Goal: Information Seeking & Learning: Check status

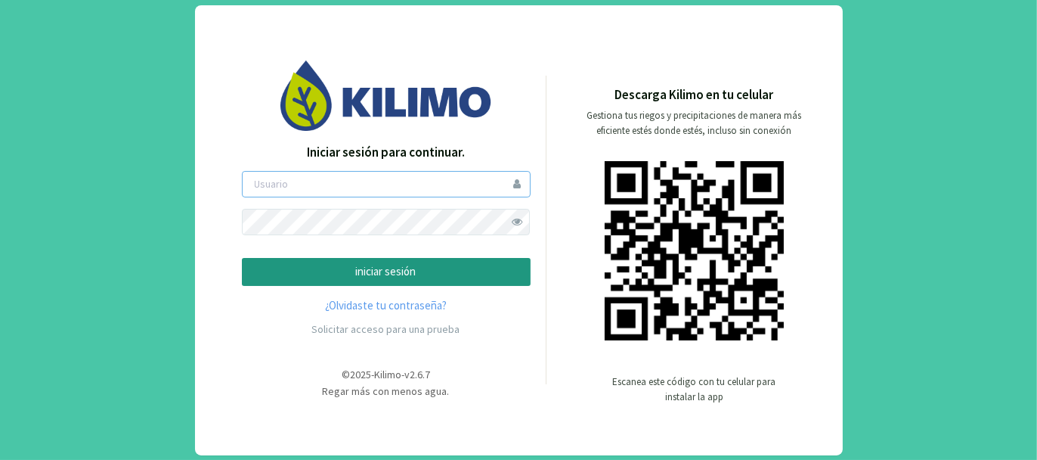
type input "tacchi"
click at [402, 271] on p "iniciar sesión" at bounding box center [386, 271] width 263 height 17
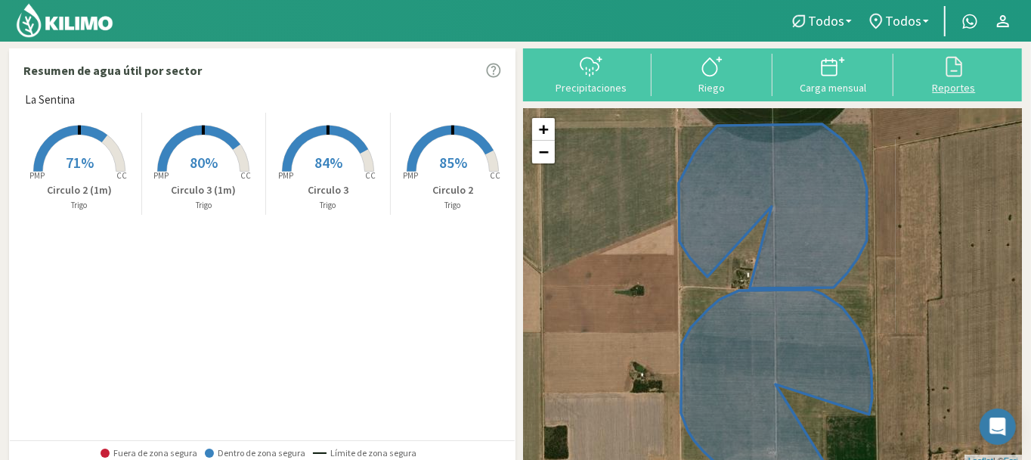
click at [965, 79] on button "Reportes" at bounding box center [953, 74] width 121 height 40
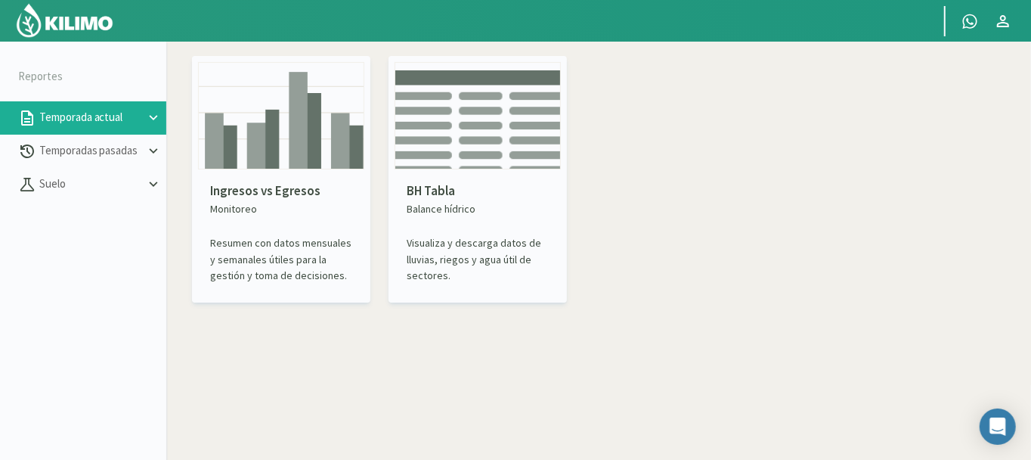
click at [436, 187] on p "BH Tabla" at bounding box center [478, 191] width 142 height 20
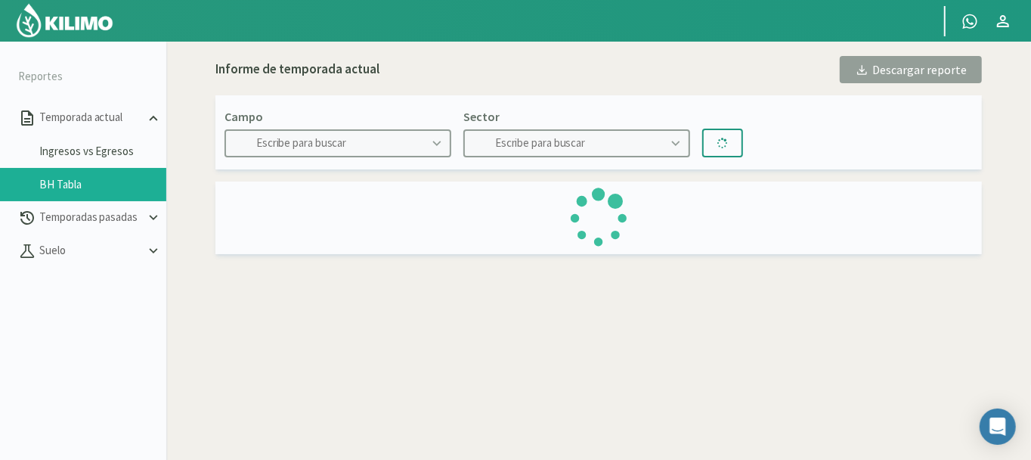
type input "La Sentina"
type input "Circulo 2"
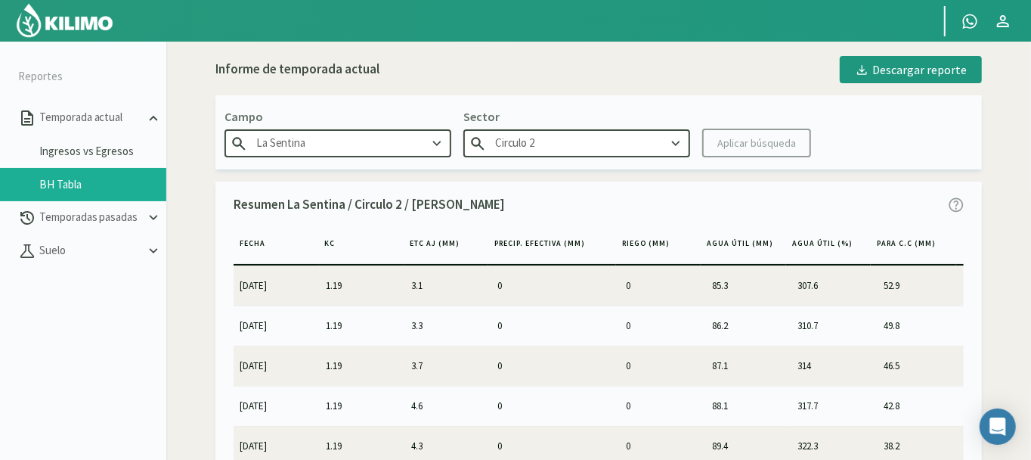
click at [677, 140] on icon at bounding box center [675, 143] width 17 height 17
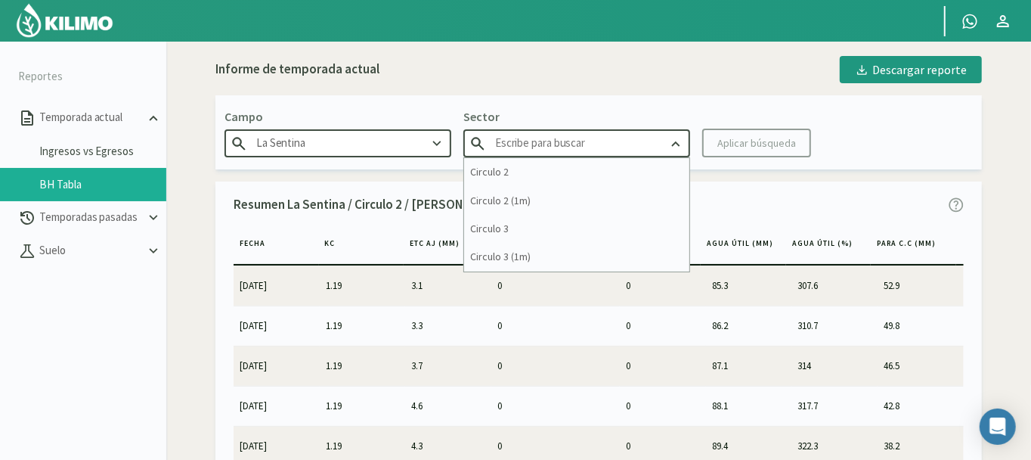
click at [646, 107] on p "Sector" at bounding box center [576, 116] width 227 height 18
type input "Circulo 2"
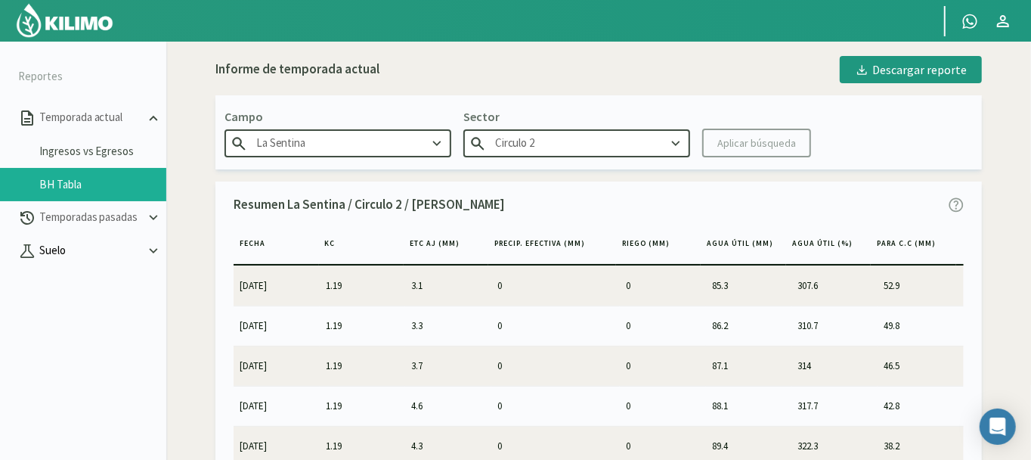
click at [76, 249] on p "Suelo" at bounding box center [90, 250] width 109 height 17
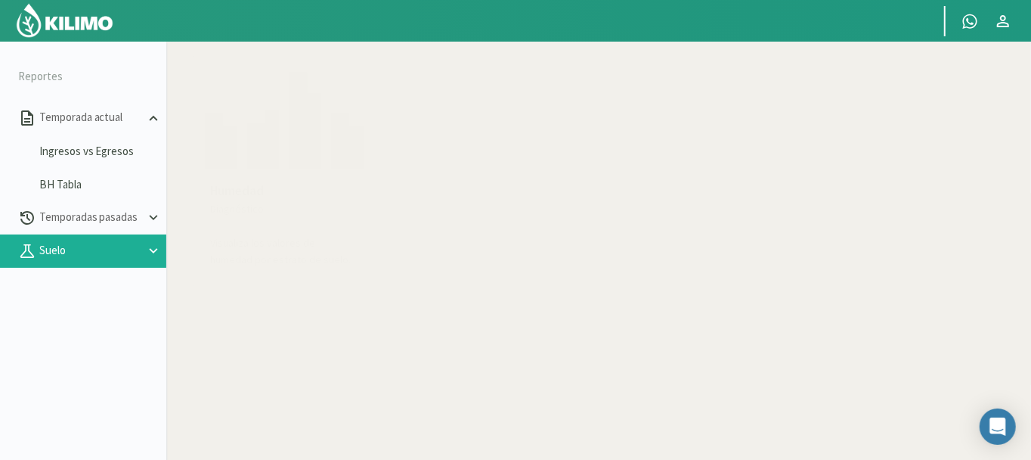
click at [247, 167] on img at bounding box center [281, 115] width 166 height 107
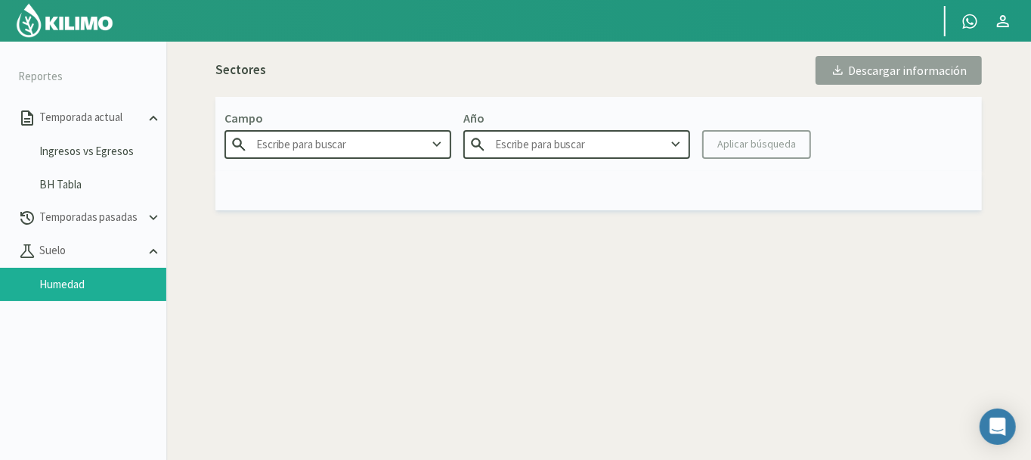
type input "La Sentina"
type input "2025"
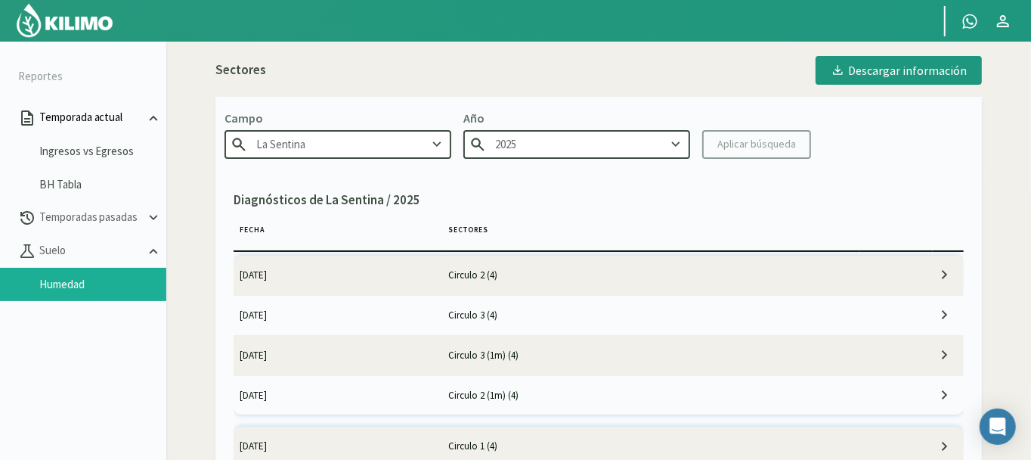
click at [100, 118] on p "Temporada actual" at bounding box center [90, 117] width 109 height 17
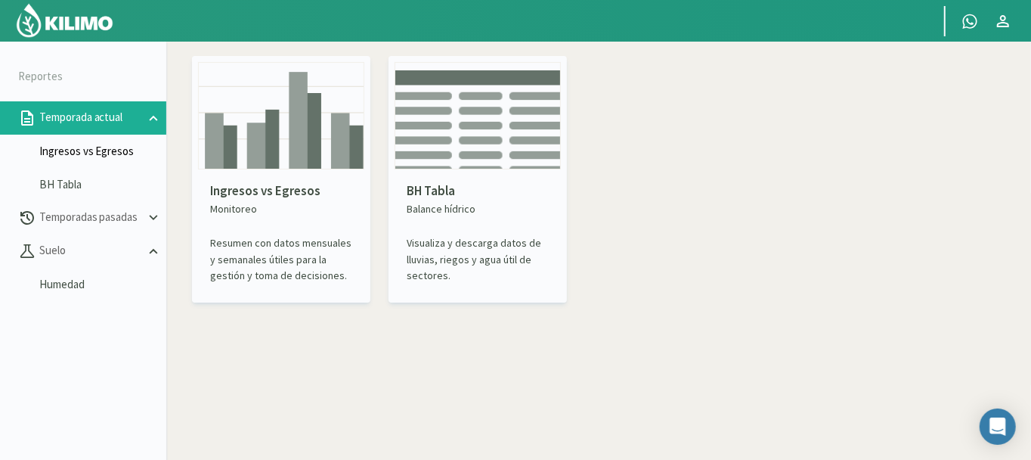
click at [93, 147] on link "Ingresos vs Egresos" at bounding box center [102, 151] width 127 height 14
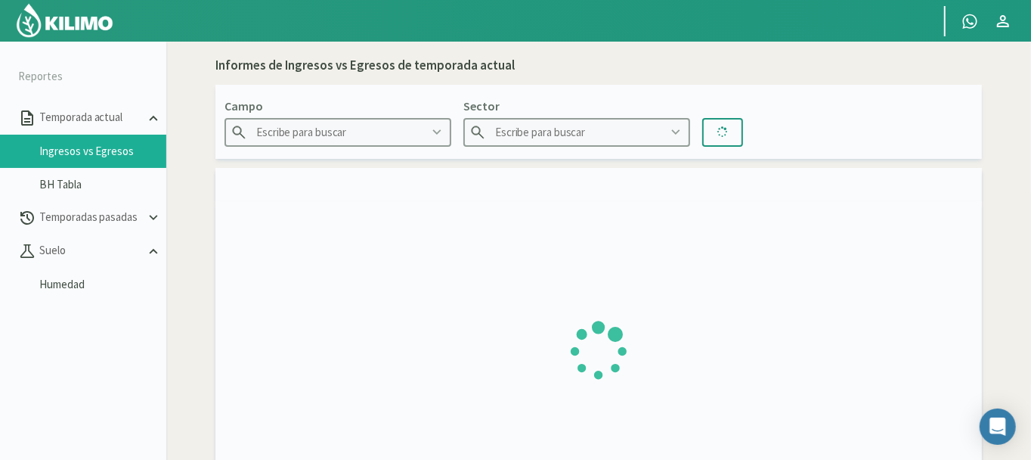
type input "La Sentina"
type input "Circulo 2"
type input "[DATE] - [DATE]"
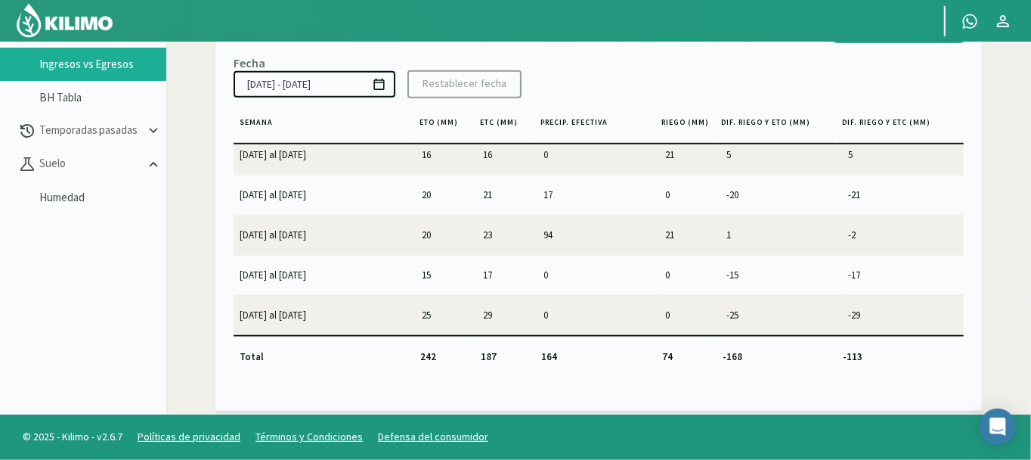
scroll to position [525, 0]
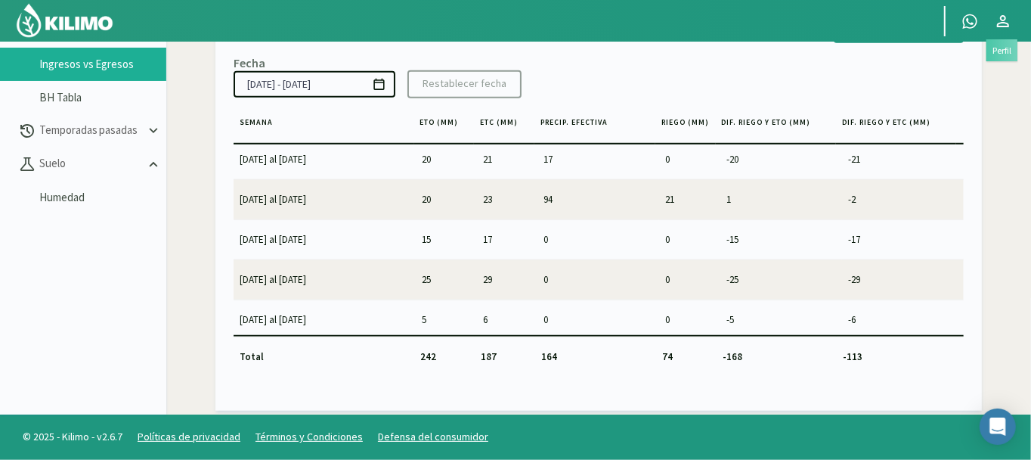
click at [1001, 21] on icon at bounding box center [1003, 21] width 18 height 18
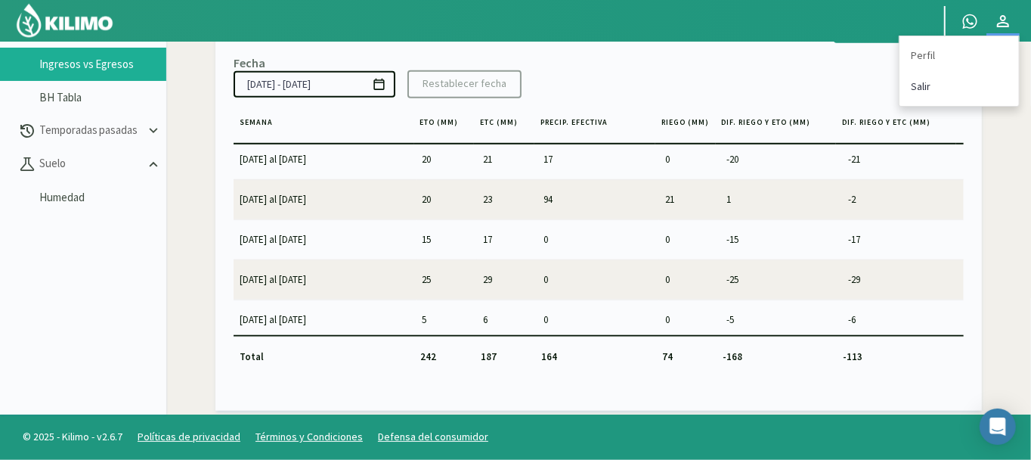
click at [924, 84] on link "Salir" at bounding box center [959, 86] width 119 height 31
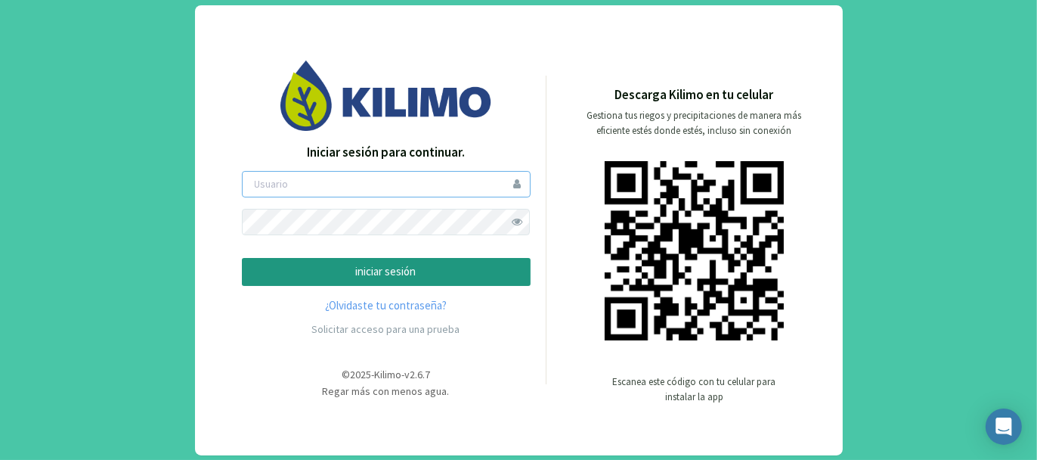
type input "tacchi"
